Goal: Check status: Check status

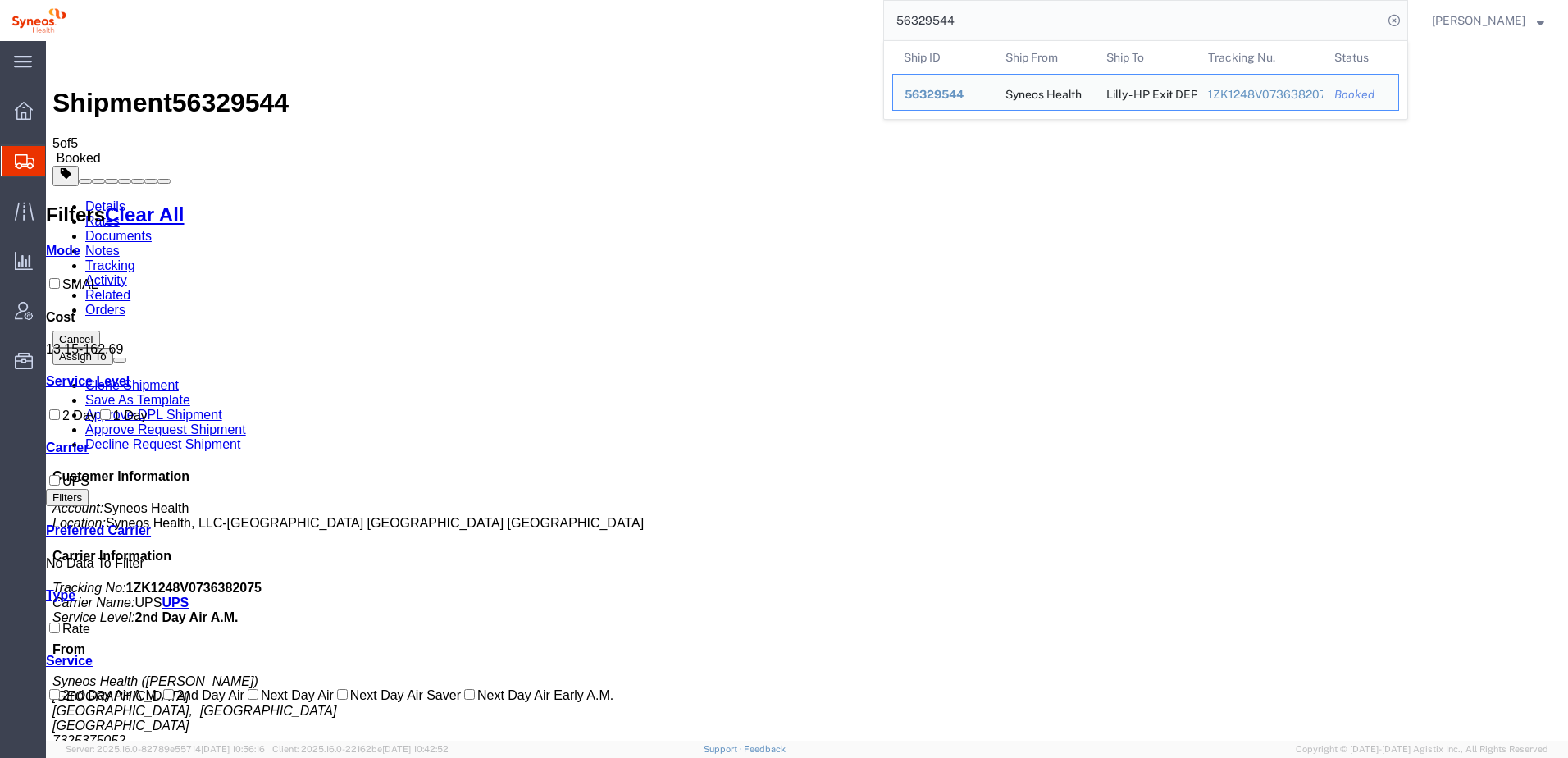
drag, startPoint x: 989, startPoint y: 18, endPoint x: 890, endPoint y: 18, distance: 99.0
click at [890, 18] on div "56329544 Ship ID Ship From Ship To Tracking Nu. Status Ship ID 56329544 Ship Fr…" at bounding box center [742, 20] width 1330 height 41
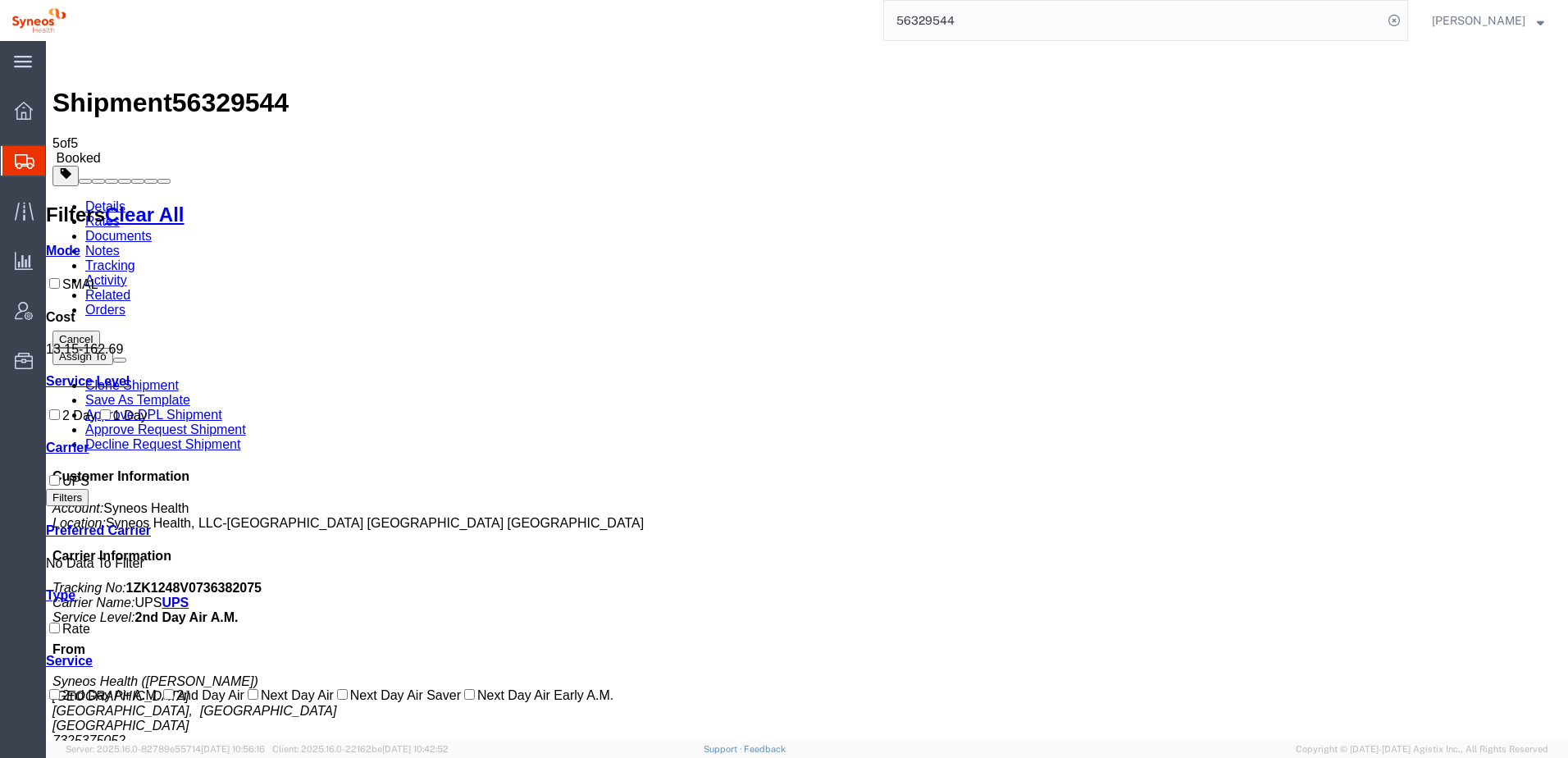
paste input ":56412149"
click at [918, 21] on input ":56412149" at bounding box center [1133, 20] width 499 height 39
click at [922, 19] on input ":56412149" at bounding box center [1133, 20] width 499 height 39
click at [1405, 19] on icon at bounding box center [1393, 20] width 23 height 23
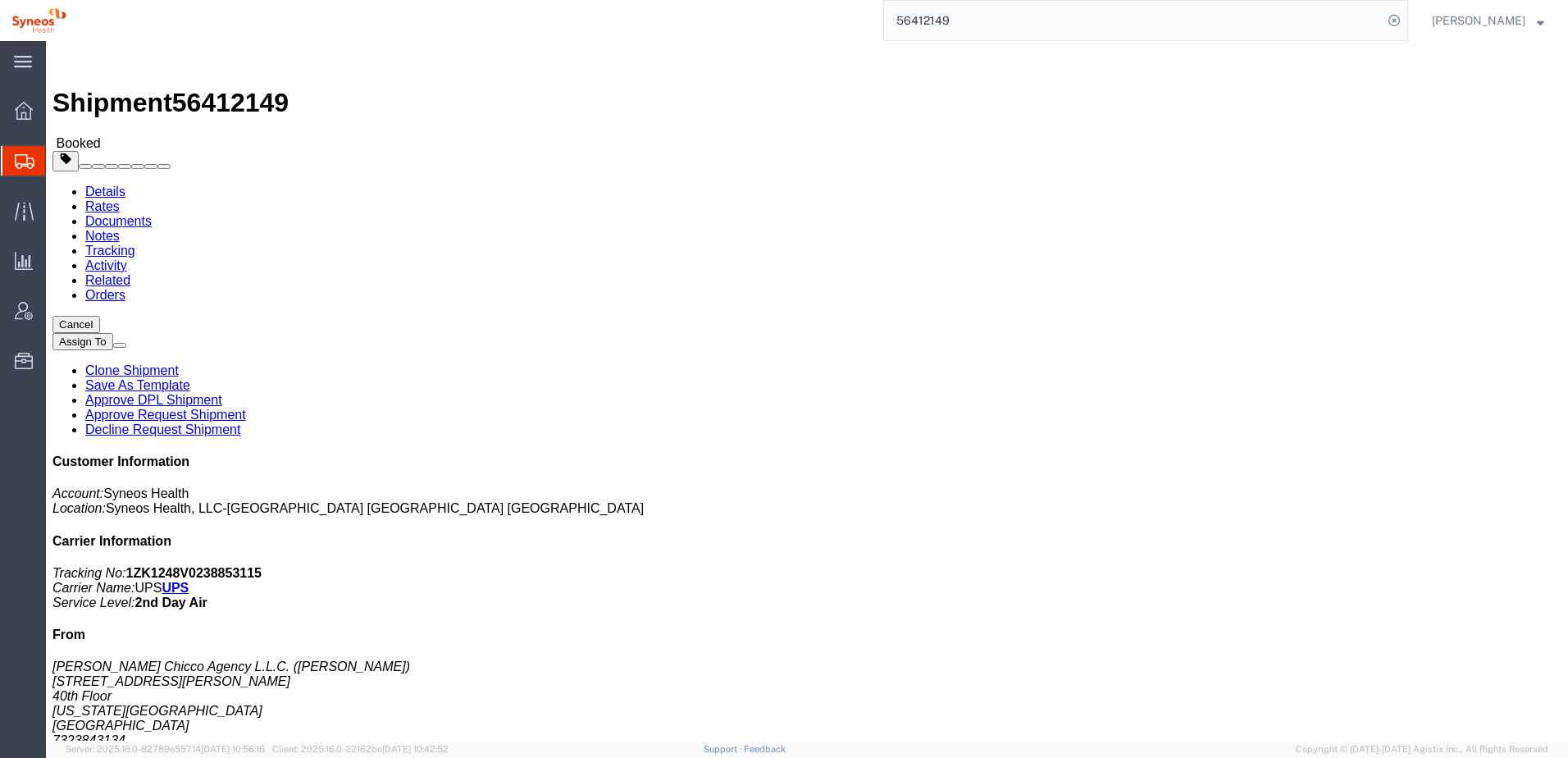
click link "Tracking"
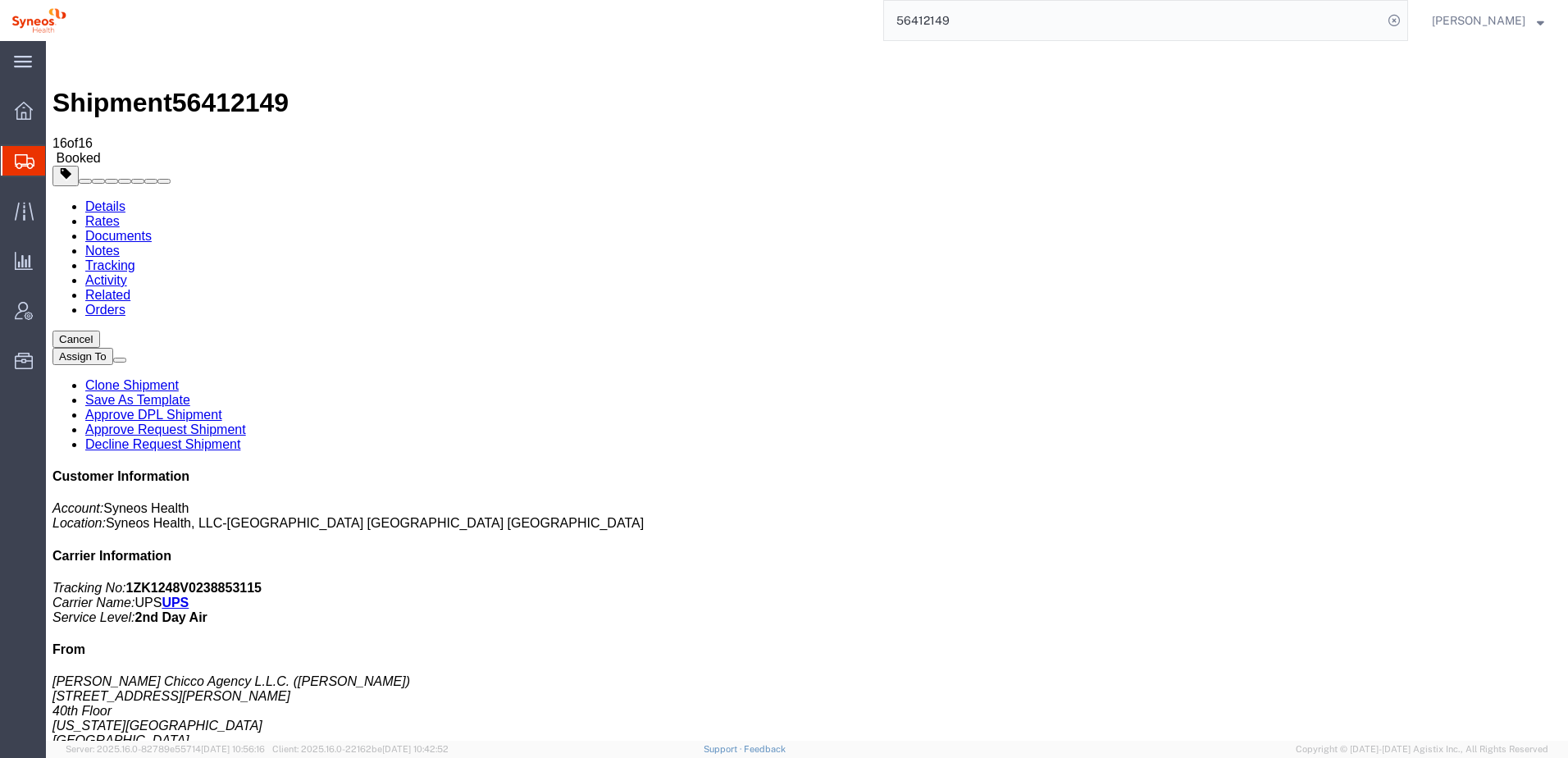
click at [120, 214] on link "Rates" at bounding box center [102, 220] width 34 height 14
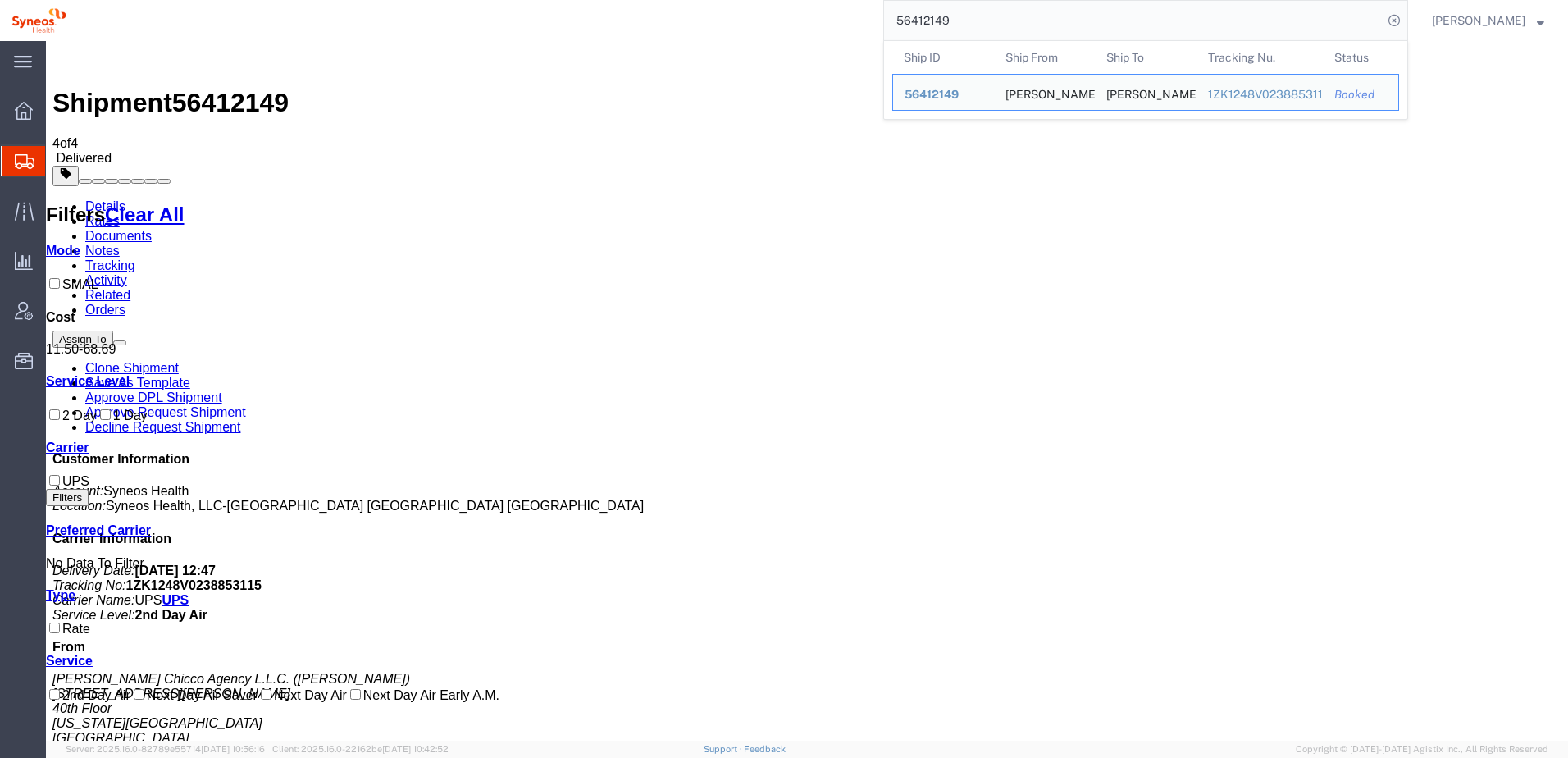
drag, startPoint x: 976, startPoint y: 16, endPoint x: 892, endPoint y: 17, distance: 84.0
click at [892, 17] on div "56412149 Ship ID Ship From Ship To Tracking Nu. Status Ship ID 56412149 Ship Fr…" at bounding box center [742, 20] width 1330 height 41
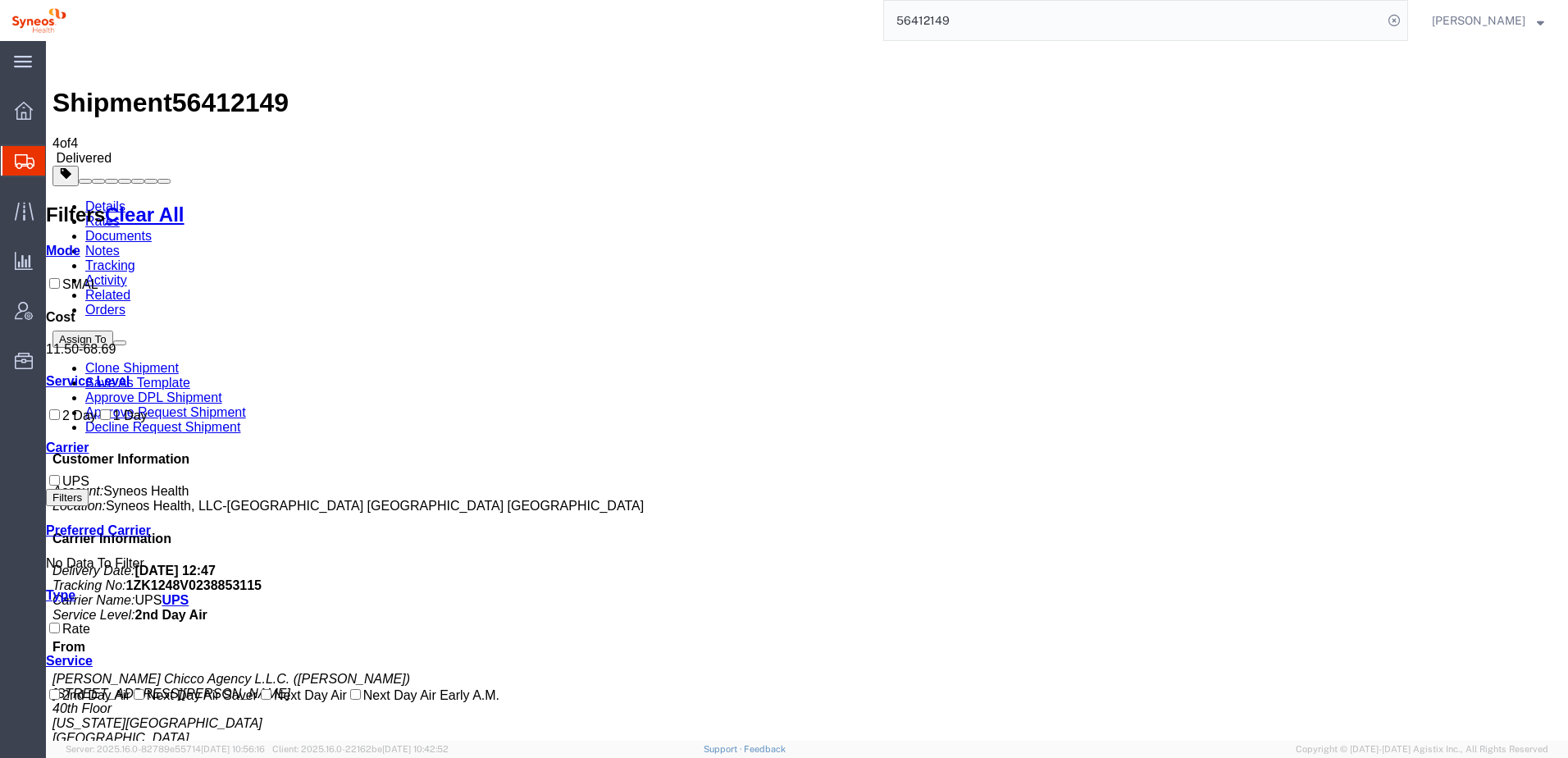
paste input "02861"
type input "56402861"
click at [1405, 18] on icon at bounding box center [1393, 20] width 23 height 23
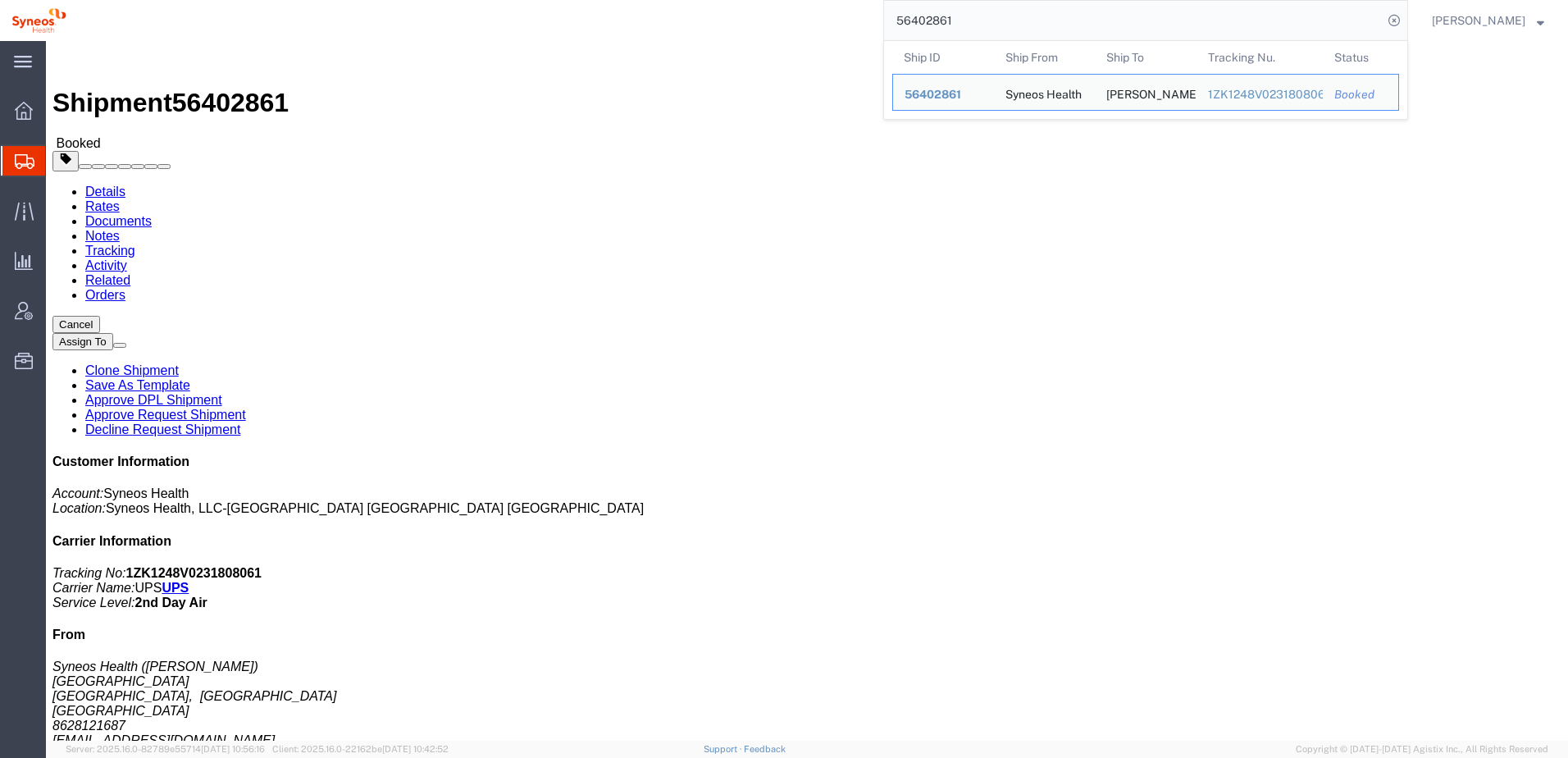
drag, startPoint x: 906, startPoint y: 172, endPoint x: 1079, endPoint y: 193, distance: 174.3
click div "References Project: MPP-2540 Project Number: CV Application Department: 3110 Pi…"
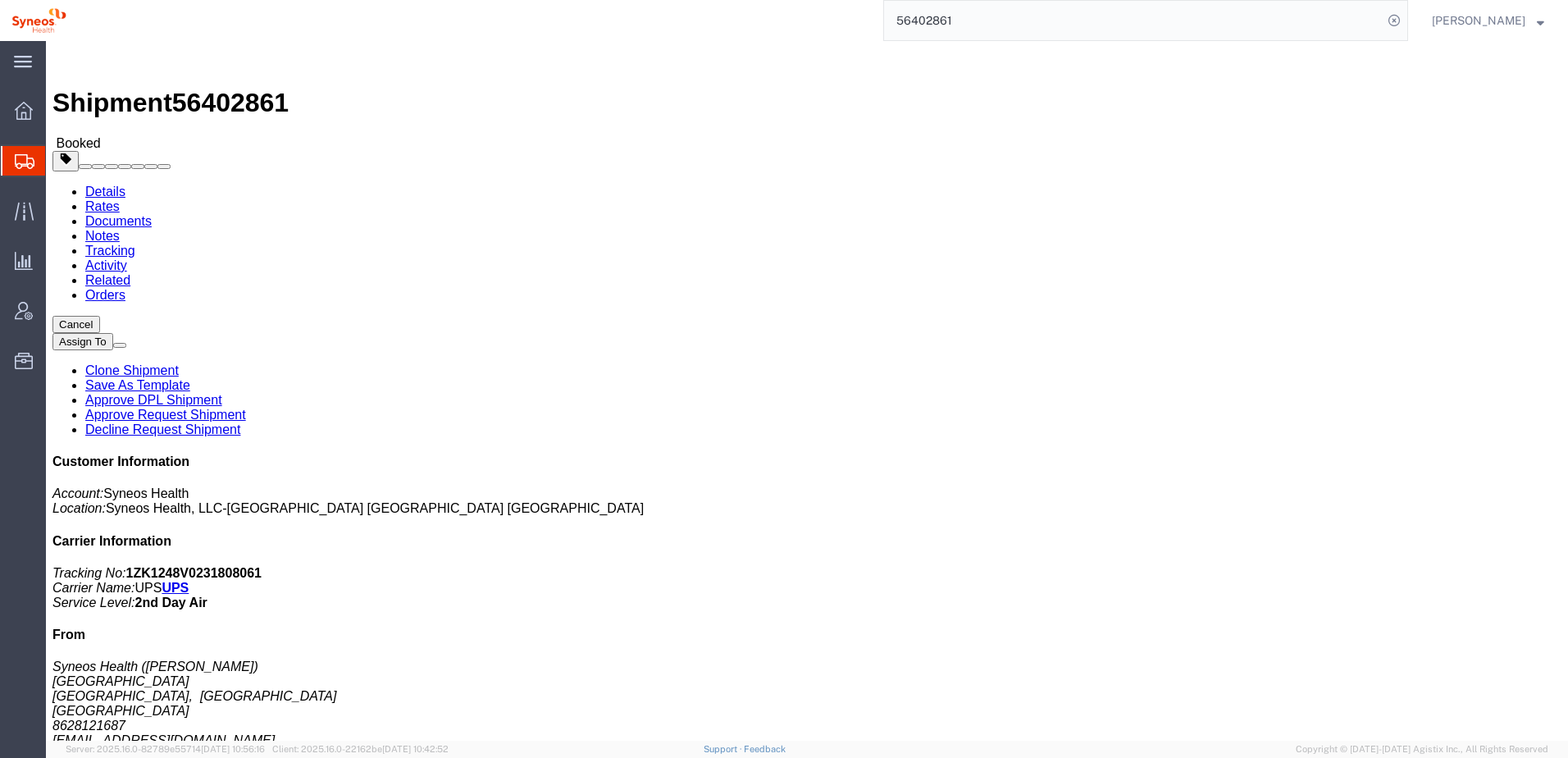
drag, startPoint x: 1079, startPoint y: 193, endPoint x: 1038, endPoint y: 196, distance: 41.1
drag, startPoint x: 1038, startPoint y: 196, endPoint x: 987, endPoint y: 180, distance: 53.5
click b "MPP-2540"
drag, startPoint x: 909, startPoint y: 177, endPoint x: 1074, endPoint y: 195, distance: 166.0
click p "Project: MPP-2540 Project Number: CV Application Department: 3110 Pickup Reques…"
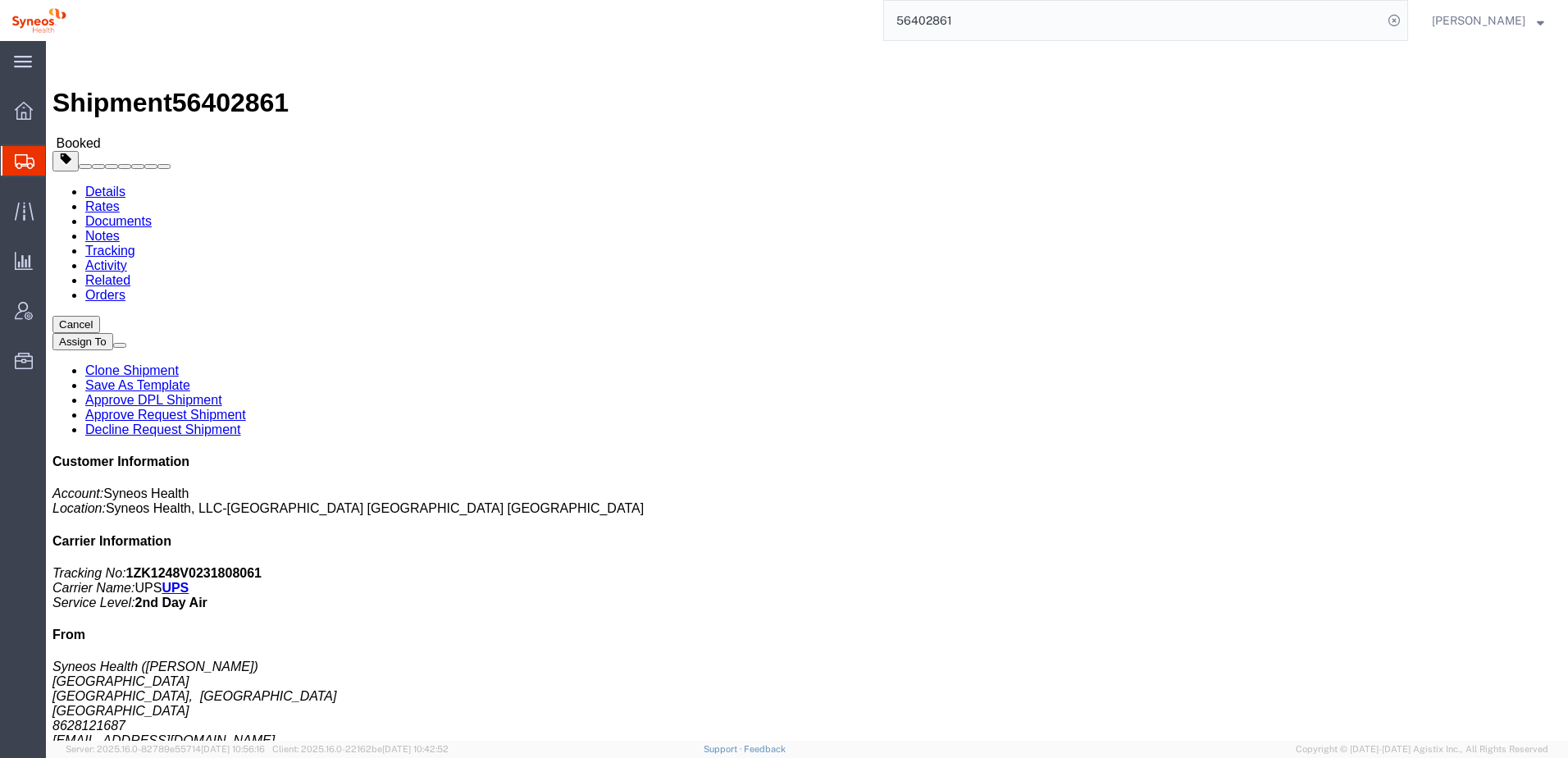
drag, startPoint x: 1074, startPoint y: 195, endPoint x: 942, endPoint y: 194, distance: 132.0
copy p "Project: MPP-2540 Project Number: CV Application"
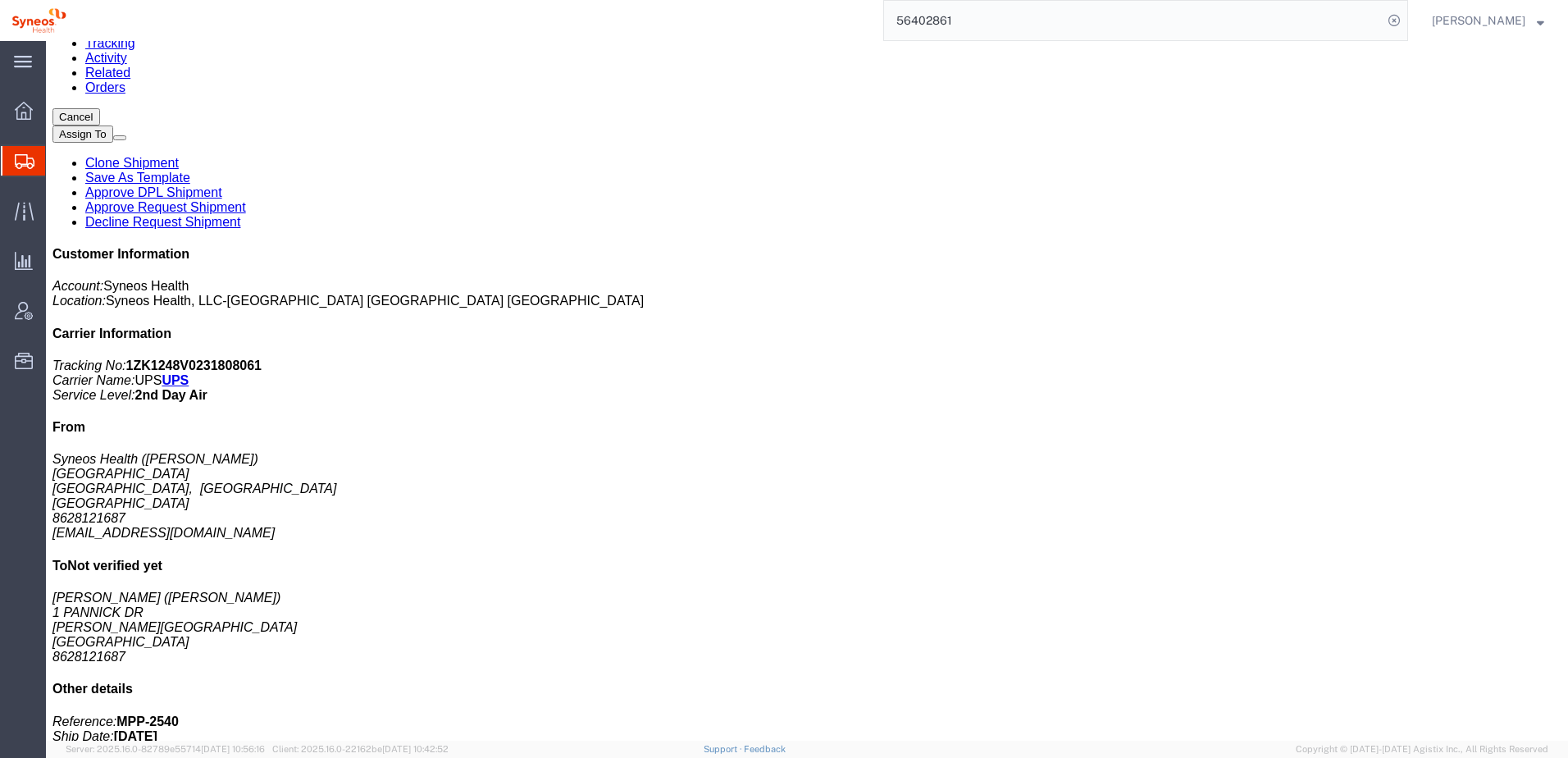
scroll to position [408, 0]
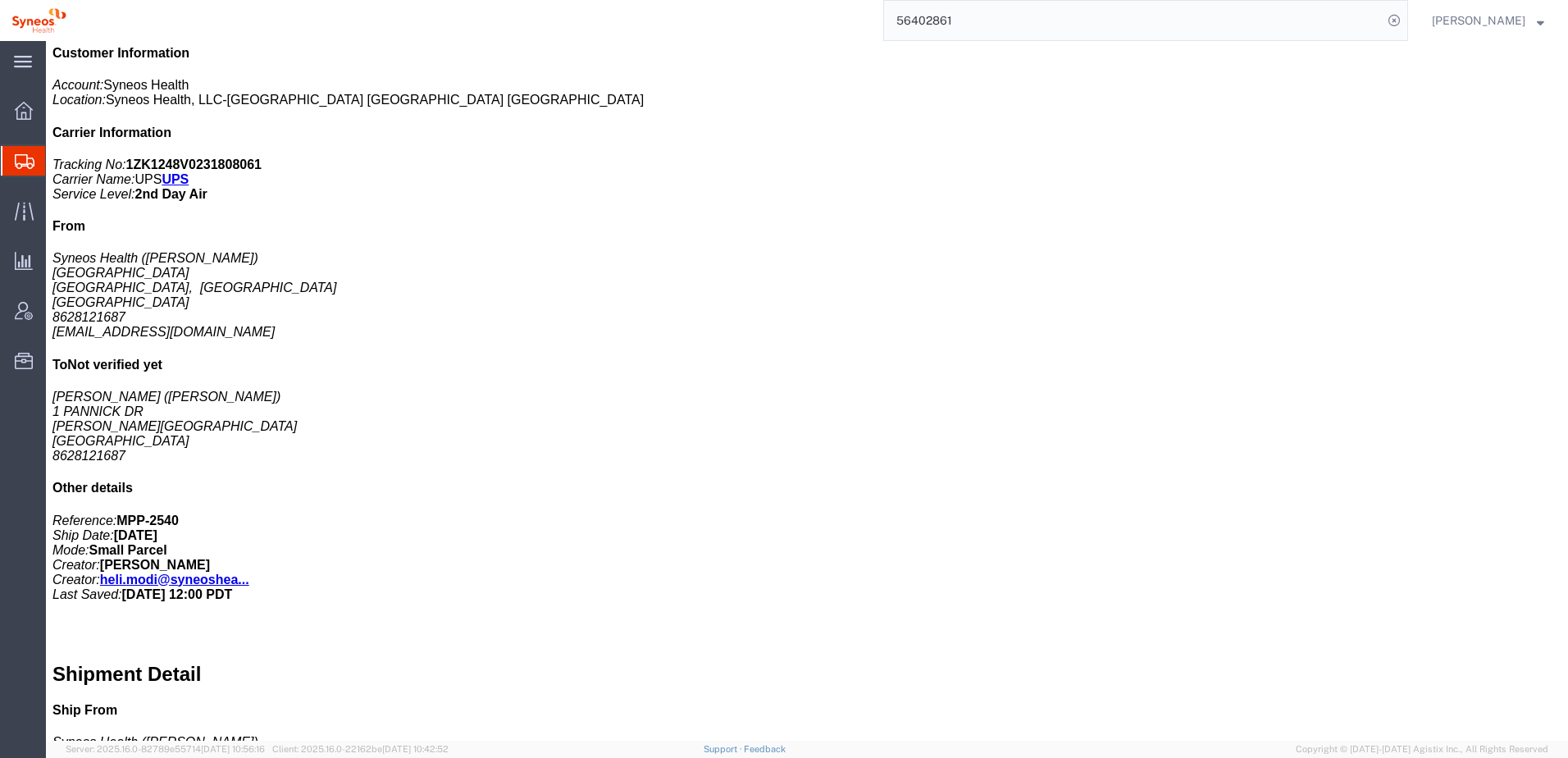
click p "Country of Origin: [GEOGRAPHIC_DATA]"
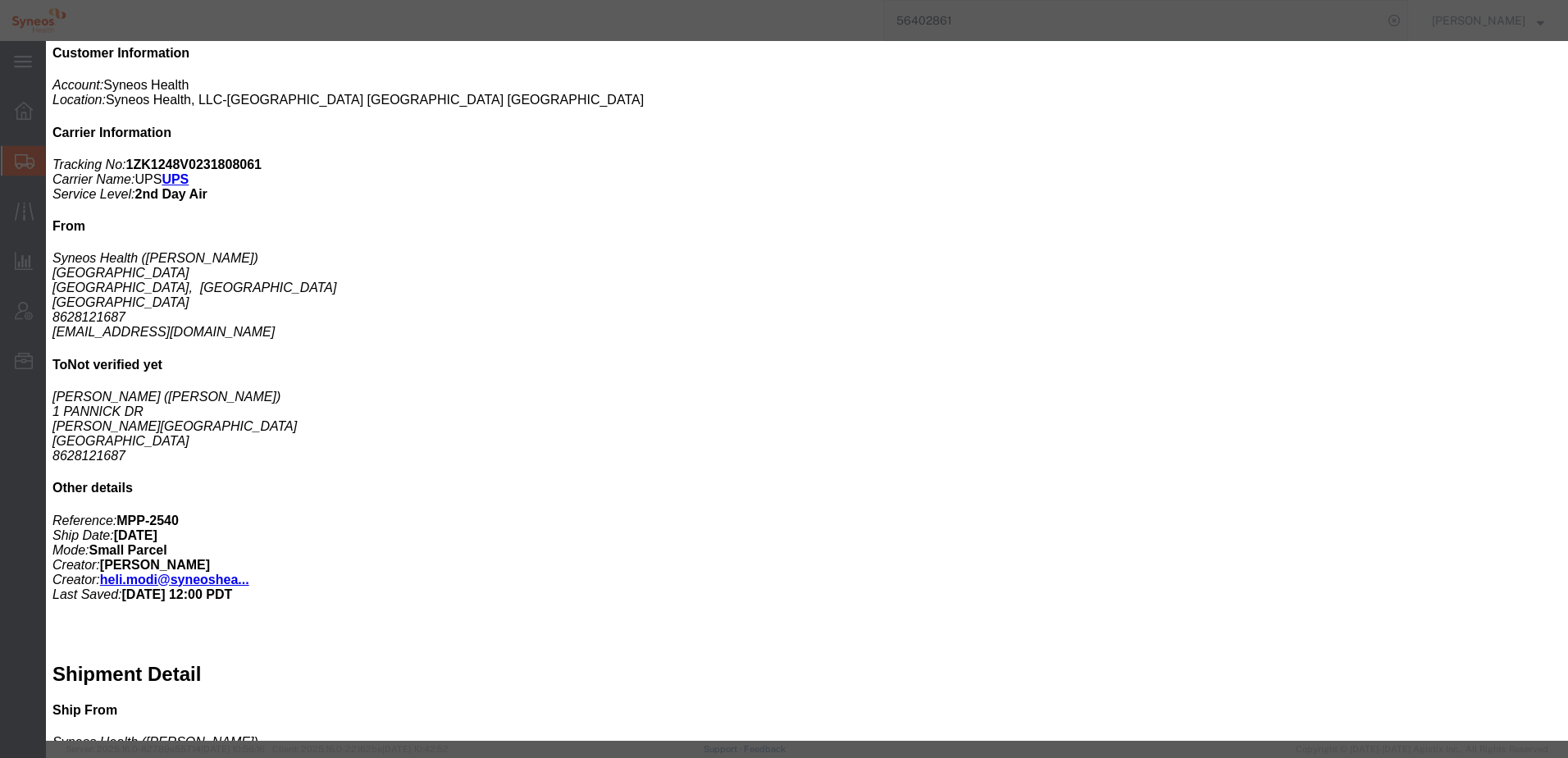
click icon "button"
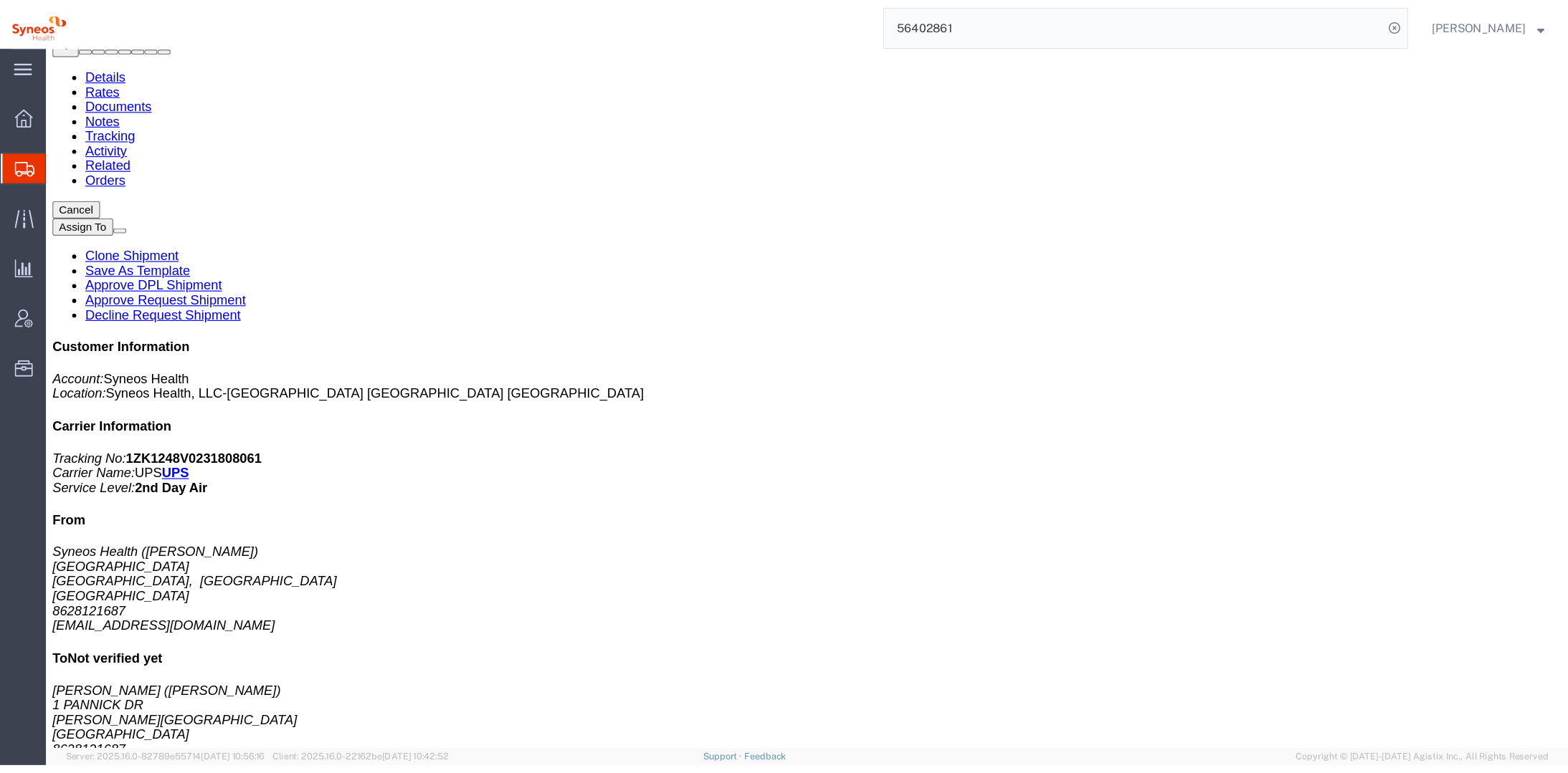
scroll to position [0, 0]
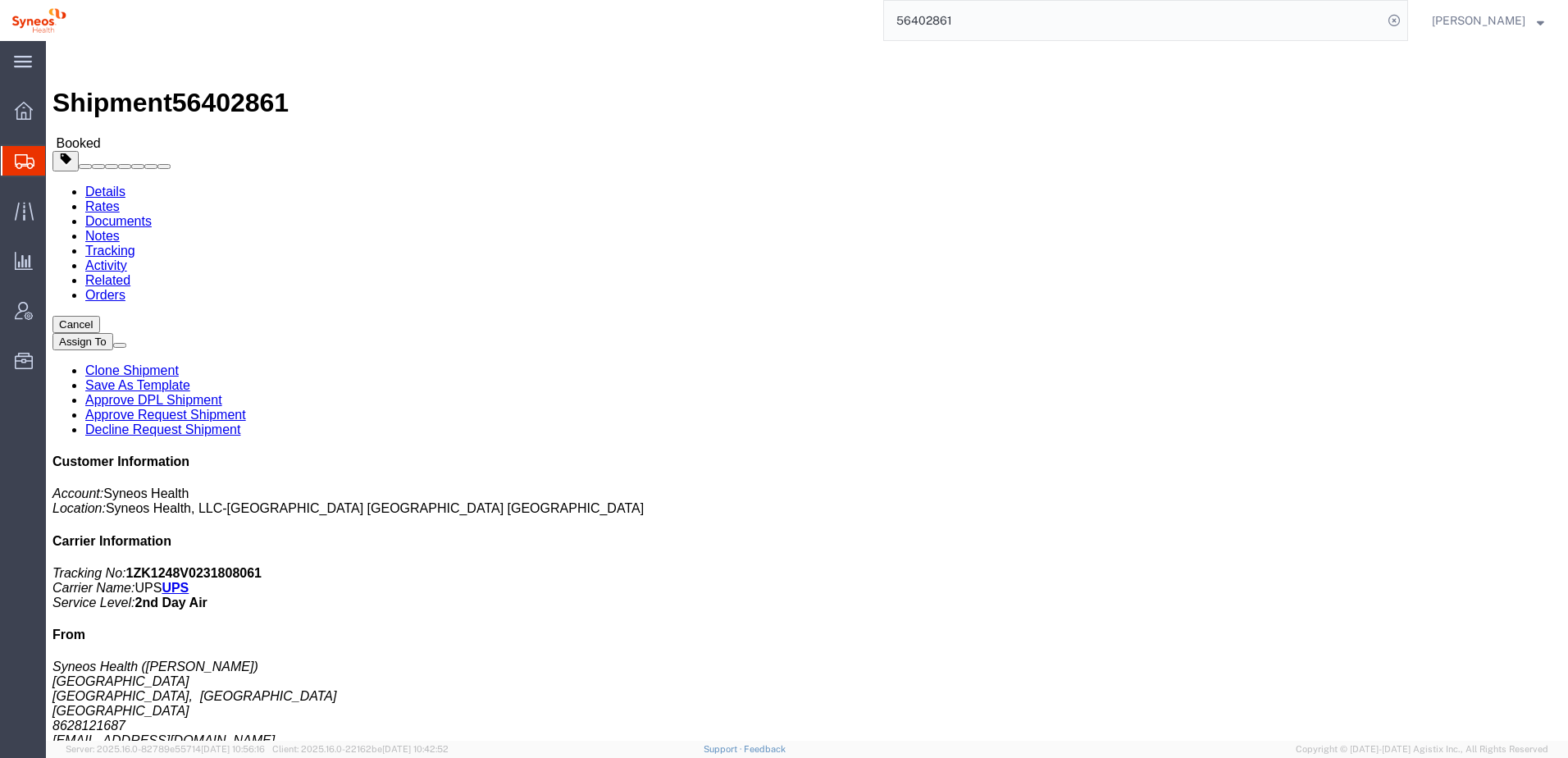
click link "Tracking"
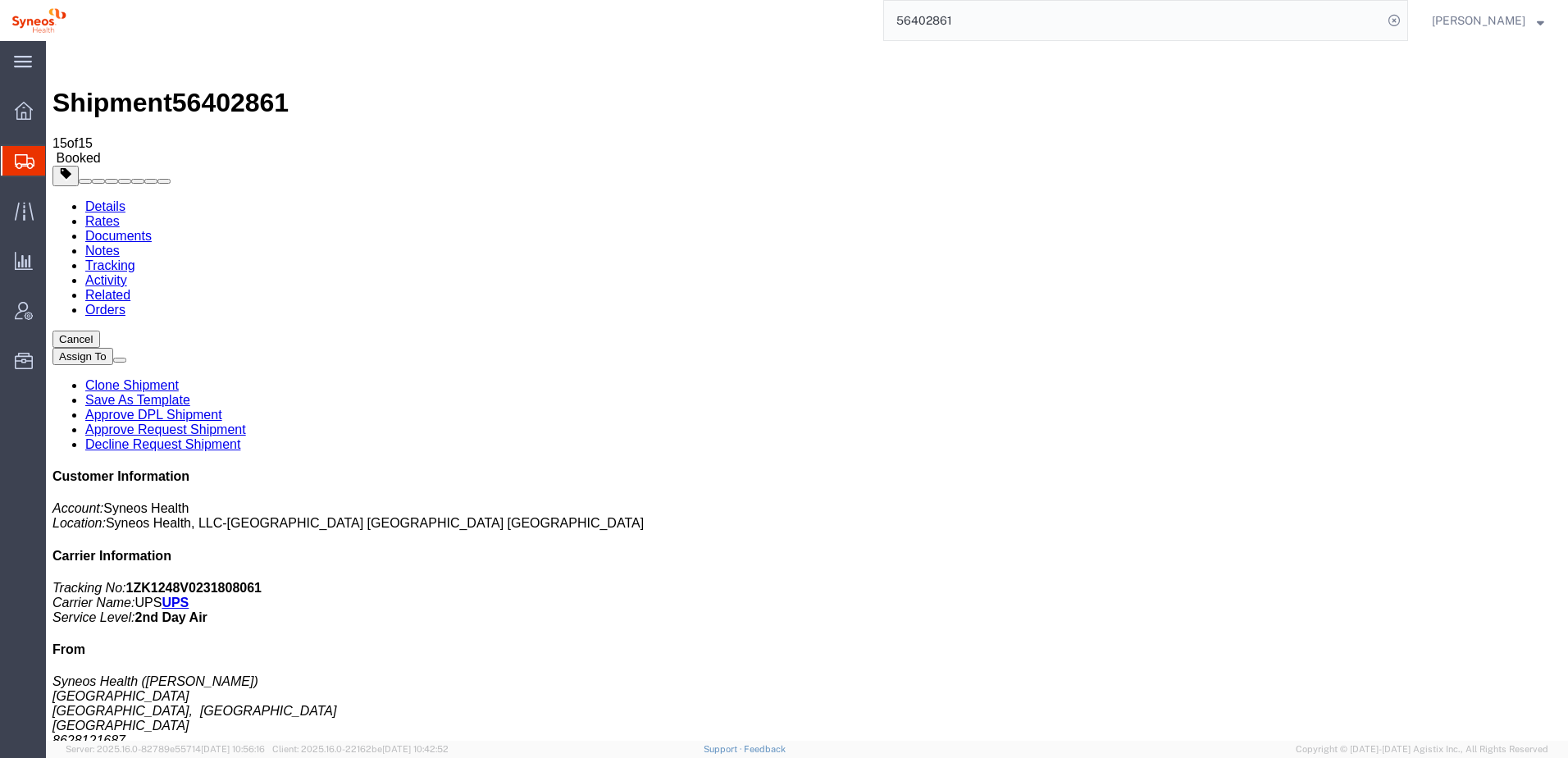
click at [105, 199] on link "Details" at bounding box center [105, 206] width 40 height 14
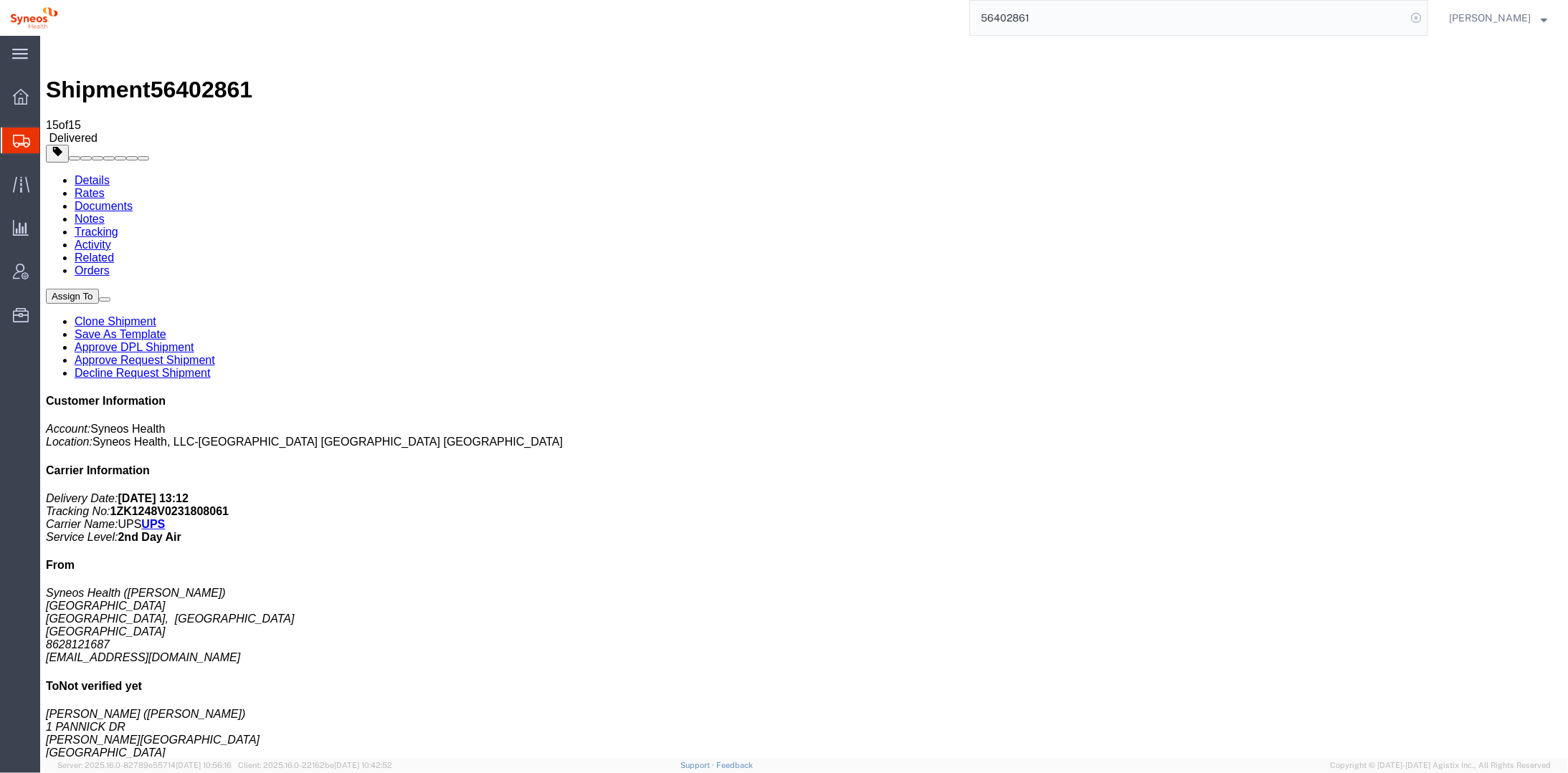
click at [1370, 17] on icon at bounding box center [1415, 17] width 20 height 20
click at [1370, 14] on icon at bounding box center [1415, 17] width 20 height 20
click at [1027, 16] on input "search" at bounding box center [1187, 17] width 436 height 34
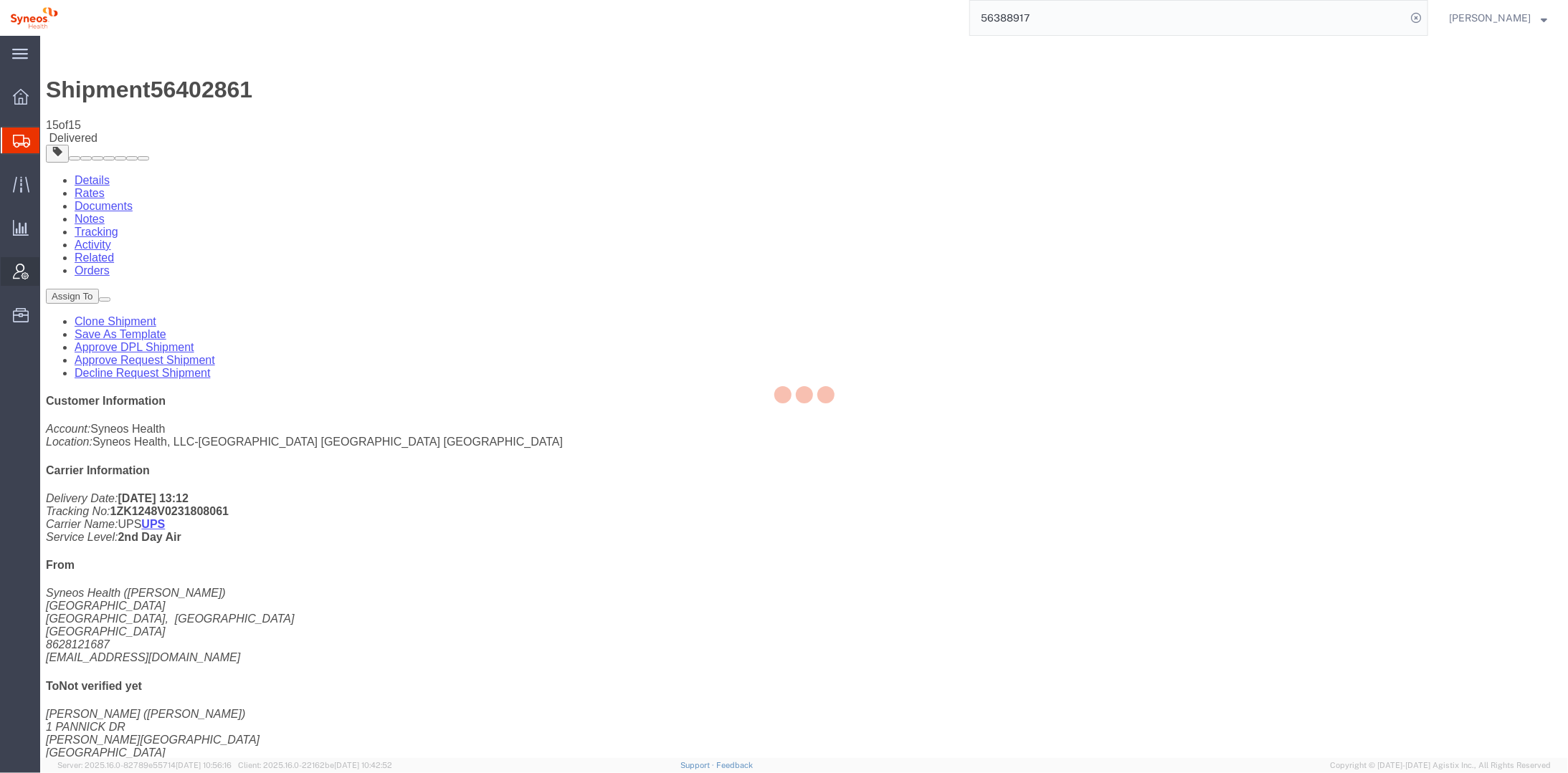
click at [1119, 19] on input "56388917" at bounding box center [1187, 17] width 436 height 34
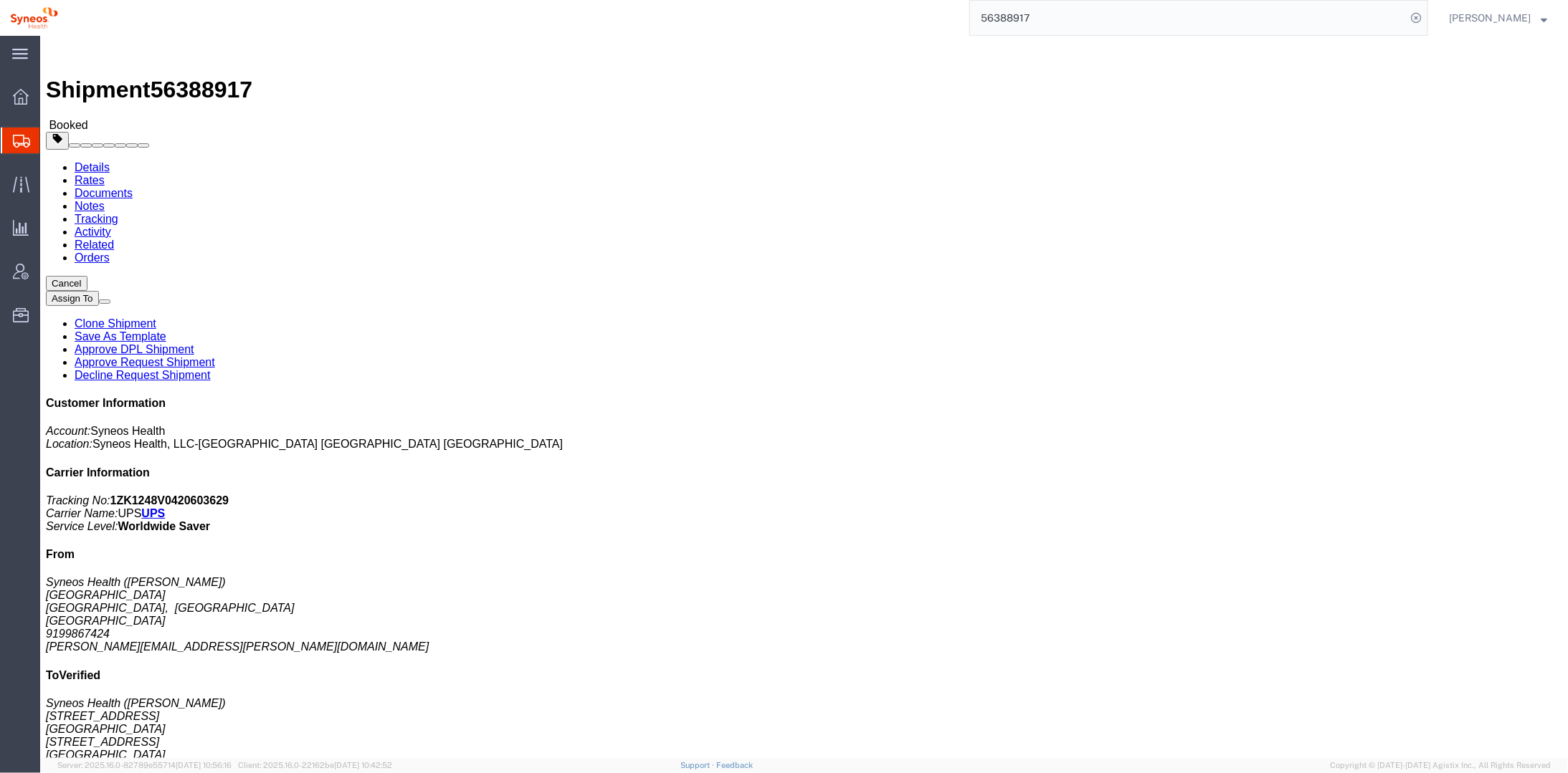
scroll to position [475, 0]
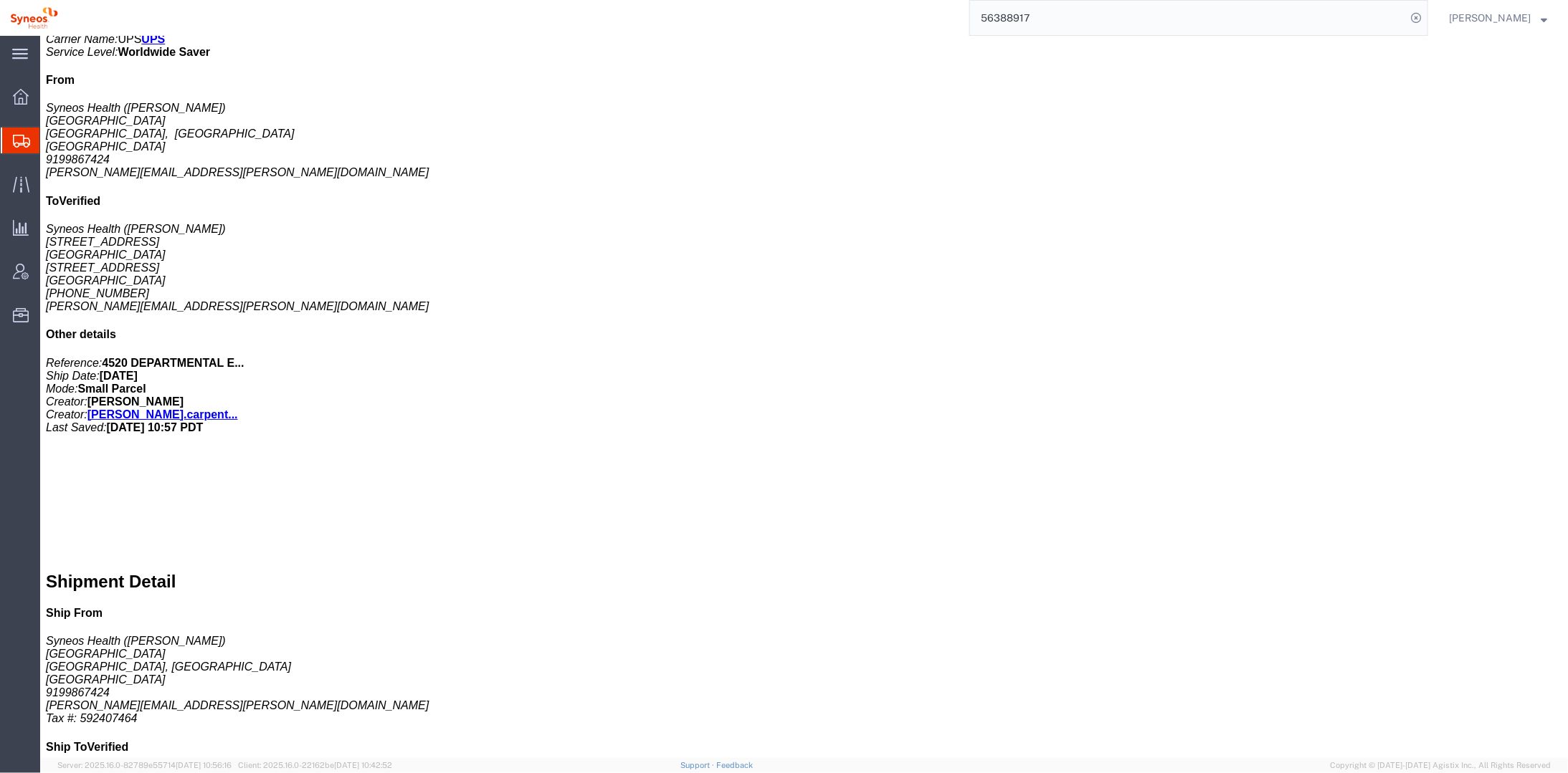
click link "Tracking"
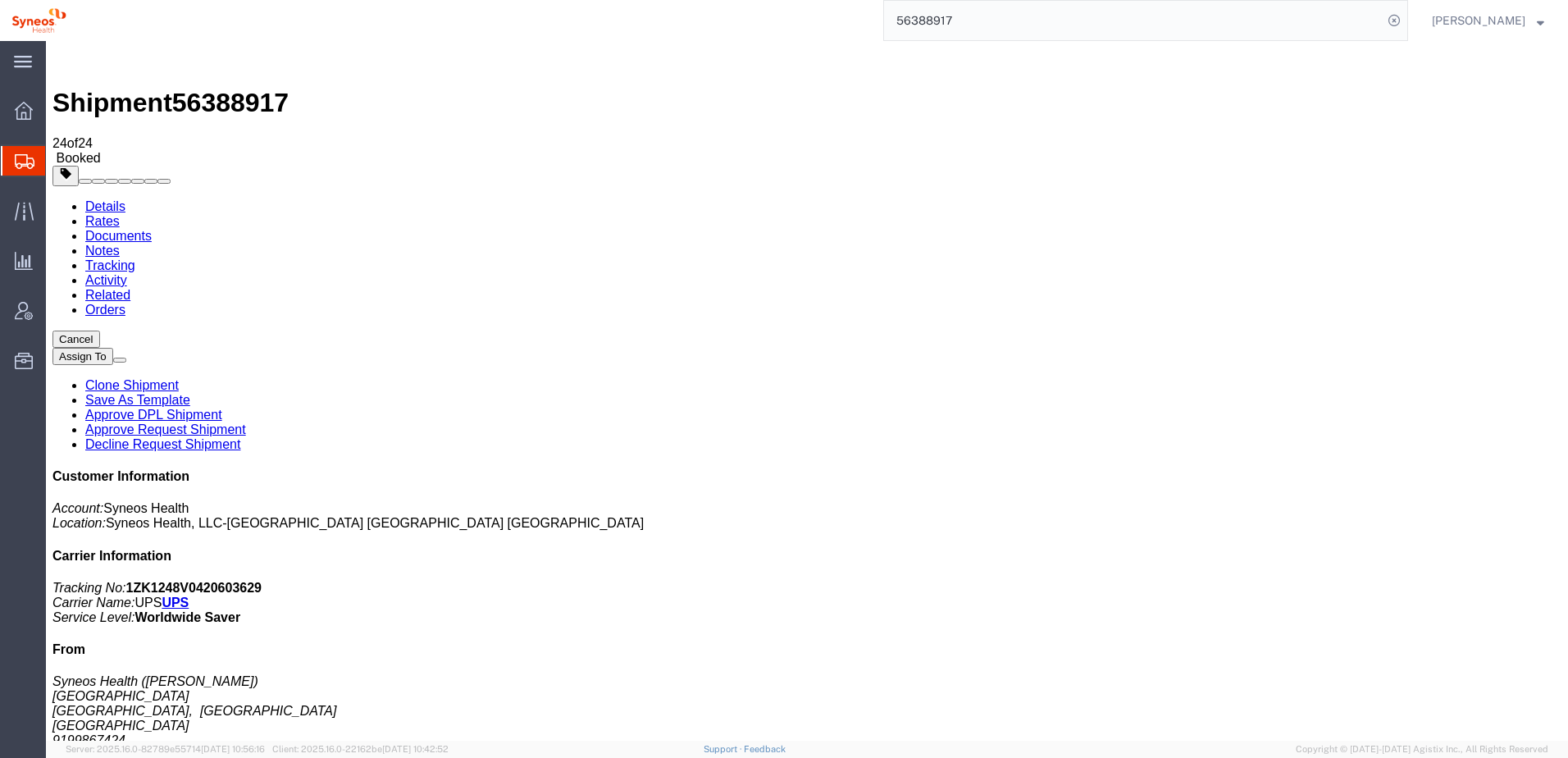
click at [100, 199] on link "Details" at bounding box center [105, 206] width 40 height 14
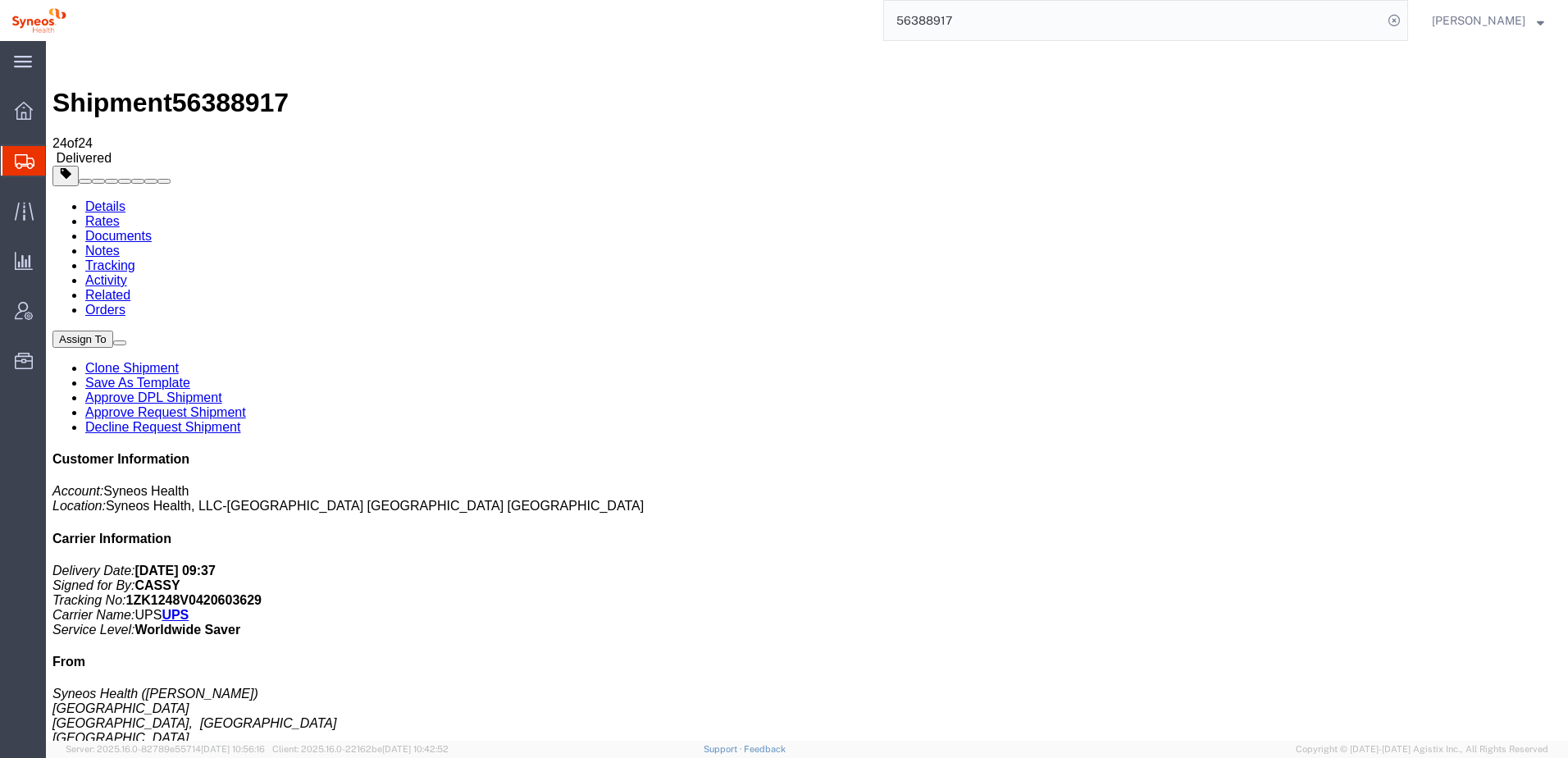
click link "Activity"
click at [89, 199] on link "Details" at bounding box center [105, 206] width 40 height 14
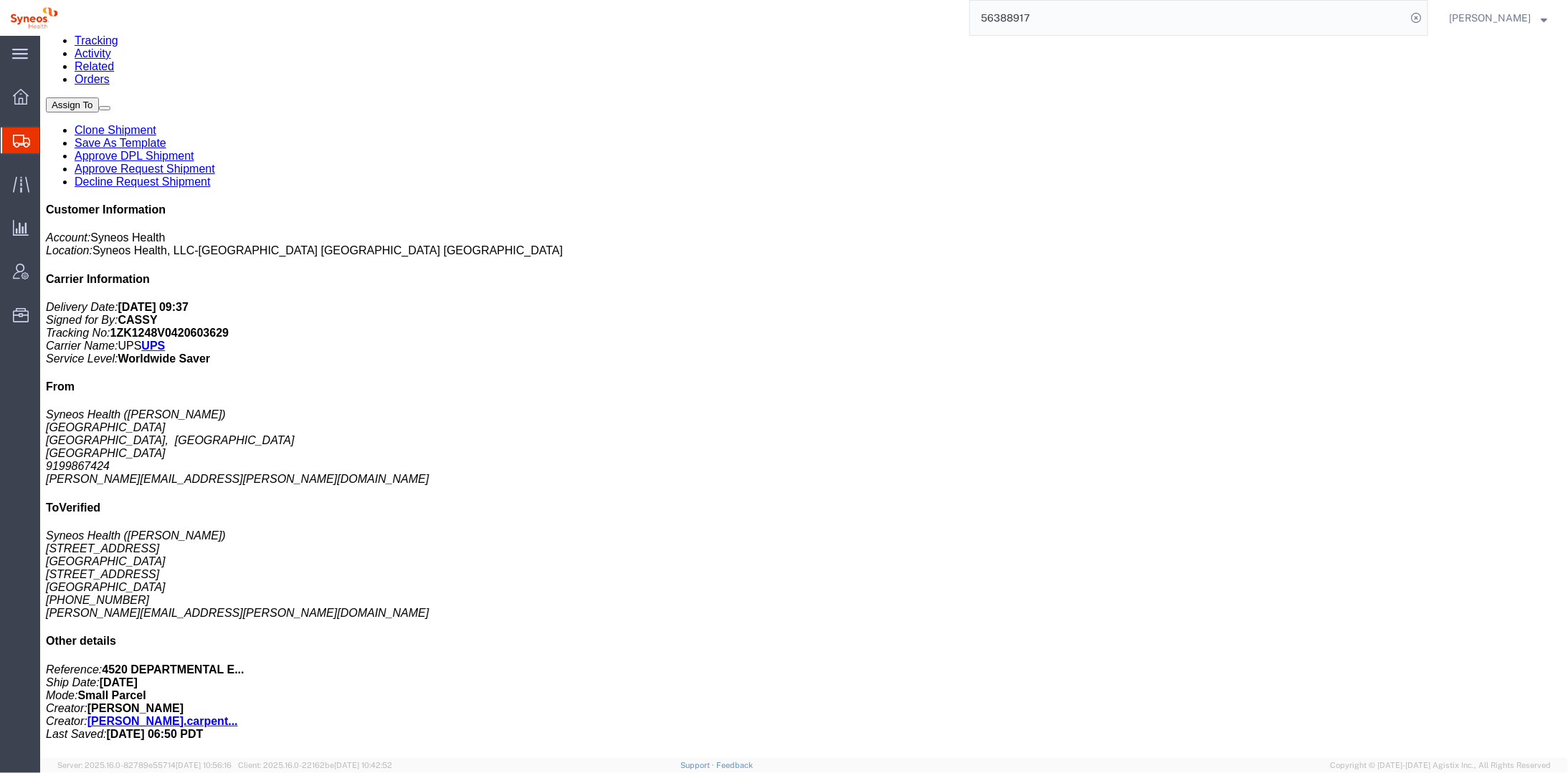
scroll to position [191, 0]
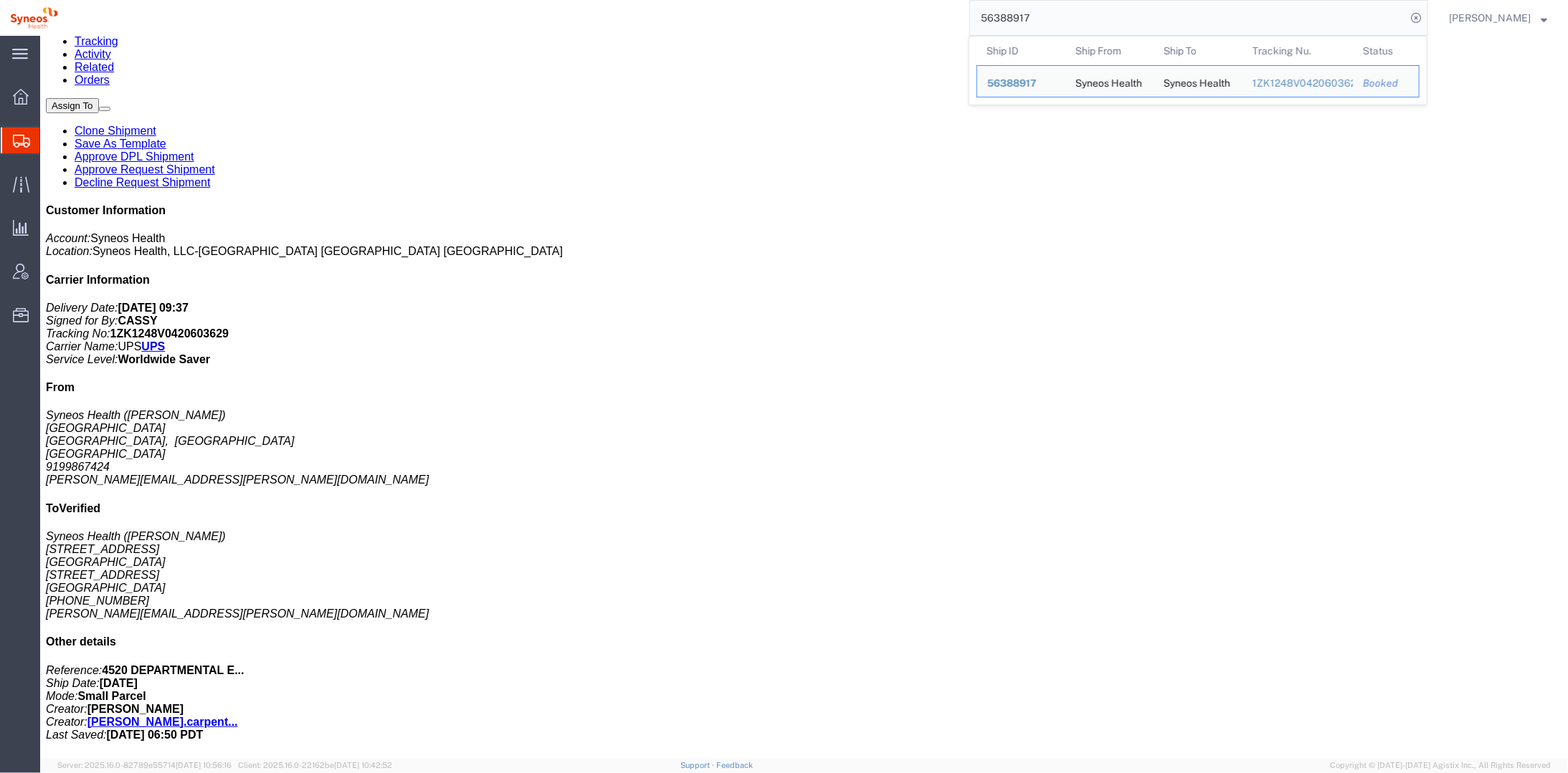
drag, startPoint x: 1056, startPoint y: 12, endPoint x: 959, endPoint y: 26, distance: 98.0
click at [959, 26] on div "56388917 Ship ID Ship From Ship To Tracking Nu. Status Ship ID 56388917 Ship Fr…" at bounding box center [748, 17] width 1360 height 36
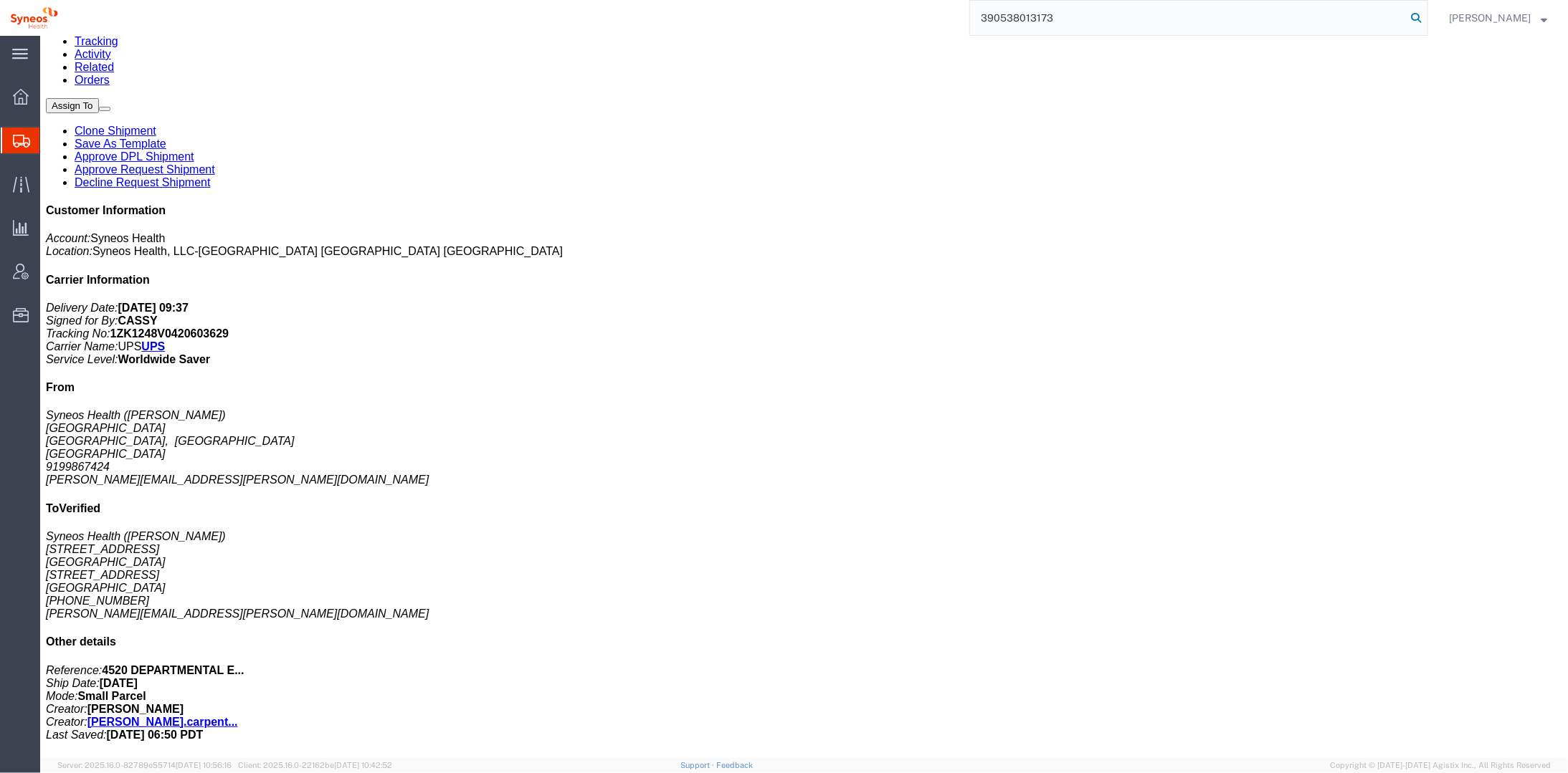
type input "390538013173"
click at [1370, 16] on icon at bounding box center [1415, 17] width 20 height 20
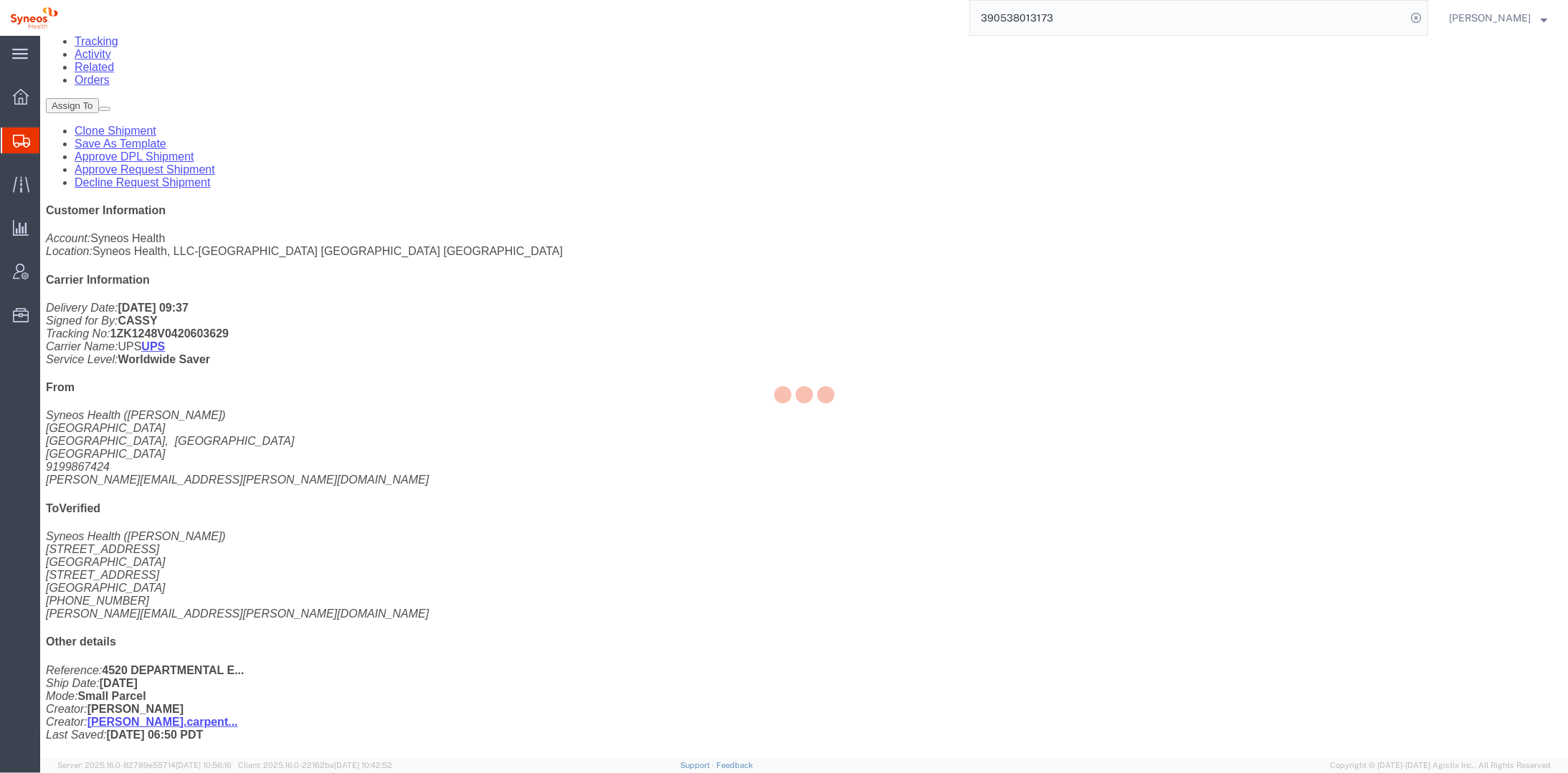
click at [1113, 21] on input "390538013173" at bounding box center [1187, 17] width 436 height 34
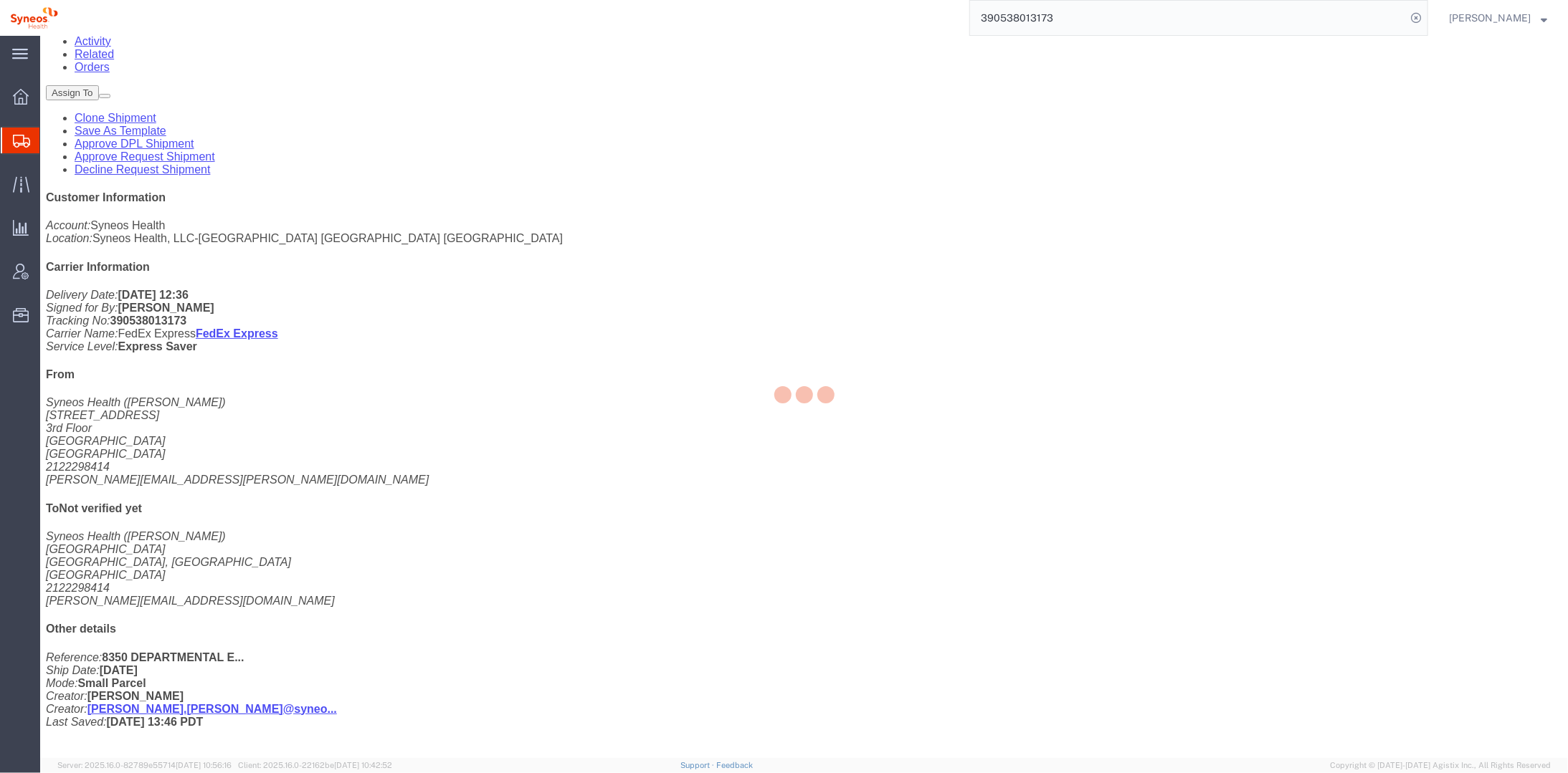
click at [1370, 22] on input "390538013173" at bounding box center [1187, 17] width 436 height 34
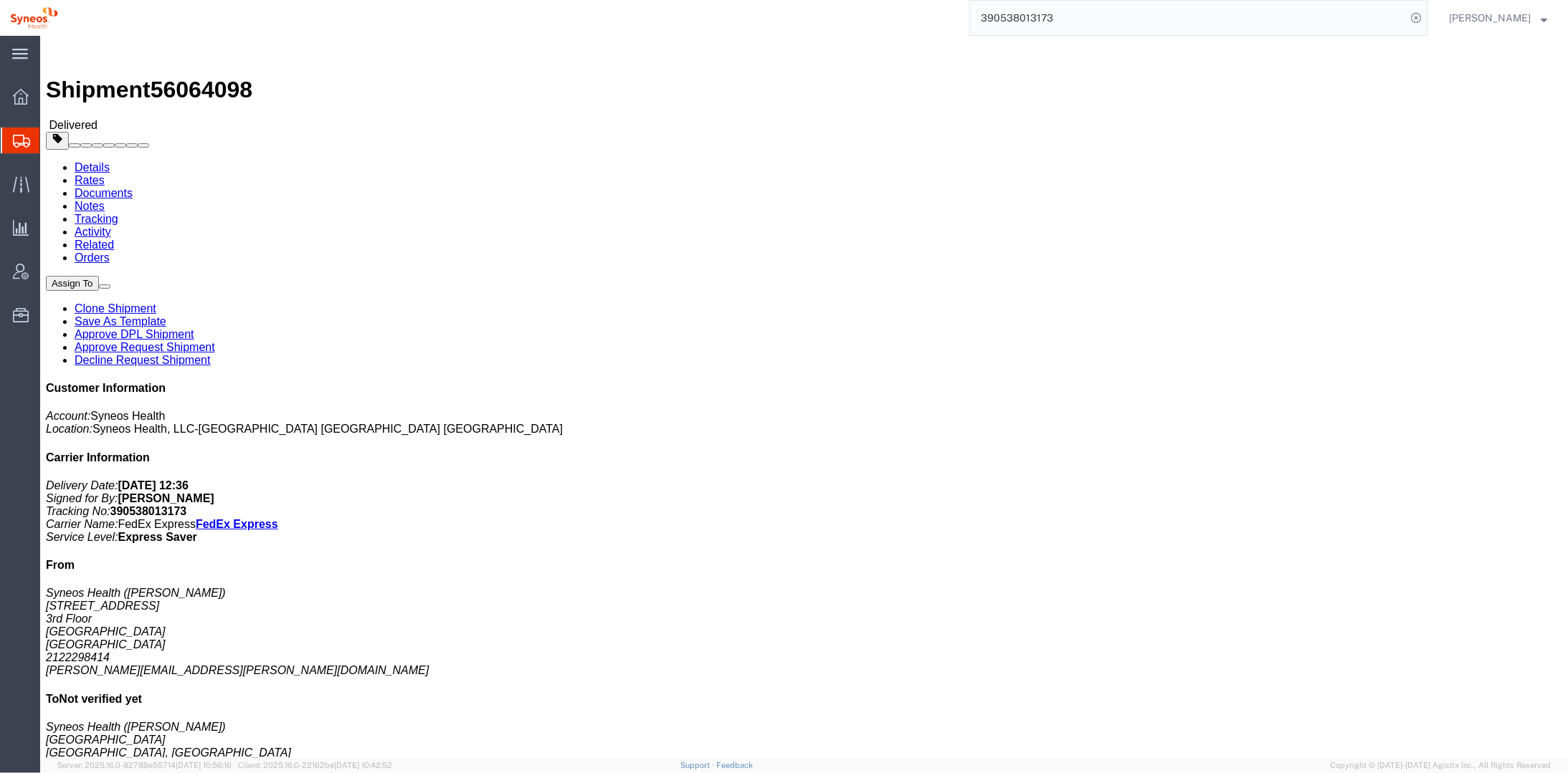
drag, startPoint x: 87, startPoint y: 150, endPoint x: 129, endPoint y: 149, distance: 42.0
click address "Syneos Health ([PERSON_NAME]) [STREET_ADDRESS] 2122298414 [PERSON_NAME][EMAIL_A…"
drag, startPoint x: 122, startPoint y: 149, endPoint x: 111, endPoint y: 151, distance: 11.2
copy address "[PERSON_NAME]"
